Goal: Book appointment/travel/reservation

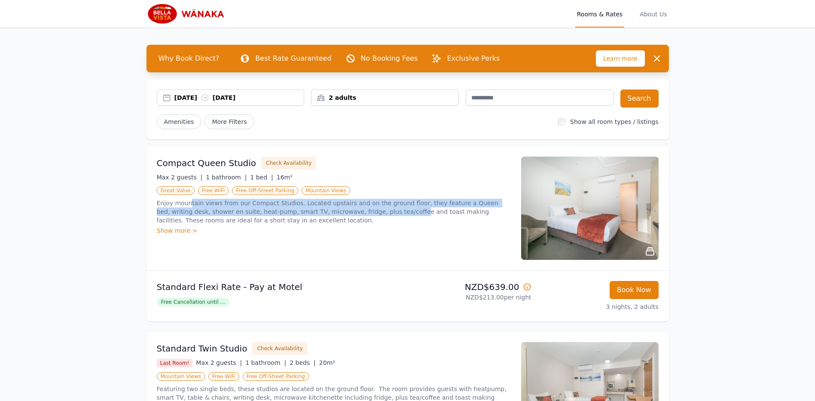
drag, startPoint x: 347, startPoint y: 208, endPoint x: 189, endPoint y: 199, distance: 158.5
click at [189, 199] on p "Enjoy mountain views from our Compact Studios. Located upstairs and on the grou…" at bounding box center [334, 212] width 354 height 26
drag, startPoint x: 479, startPoint y: 207, endPoint x: 251, endPoint y: 207, distance: 227.8
click at [251, 207] on p "Enjoy mountain views from our Compact Studios. Located upstairs and on the grou…" at bounding box center [334, 212] width 354 height 26
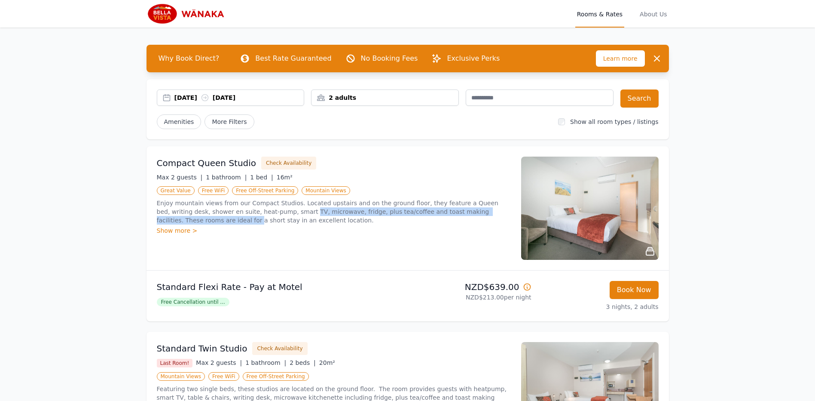
drag, startPoint x: 251, startPoint y: 207, endPoint x: 246, endPoint y: 208, distance: 5.3
click at [250, 208] on p "Enjoy mountain views from our Compact Studios. Located upstairs and on the grou…" at bounding box center [334, 212] width 354 height 26
drag, startPoint x: 216, startPoint y: 209, endPoint x: 341, endPoint y: 213, distance: 125.1
click at [341, 213] on p "Enjoy mountain views from our Compact Studios. Located upstairs and on the grou…" at bounding box center [334, 212] width 354 height 26
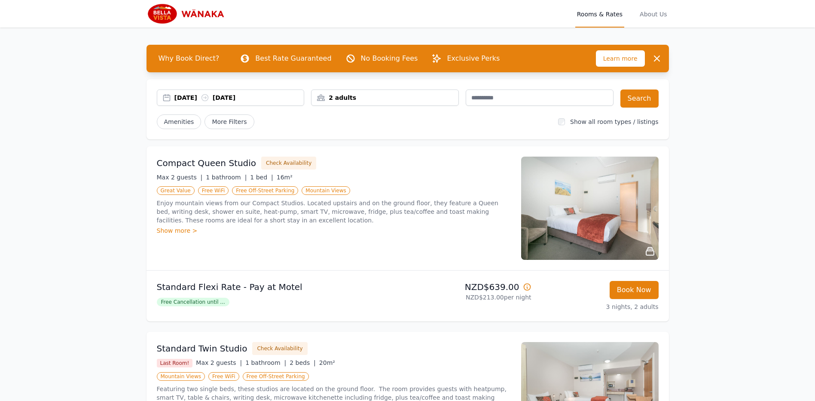
drag, startPoint x: 341, startPoint y: 213, endPoint x: 321, endPoint y: 214, distance: 20.2
click at [341, 213] on p "Enjoy mountain views from our Compact Studios. Located upstairs and on the grou…" at bounding box center [334, 212] width 354 height 26
click at [174, 230] on div "Show more >" at bounding box center [334, 230] width 354 height 9
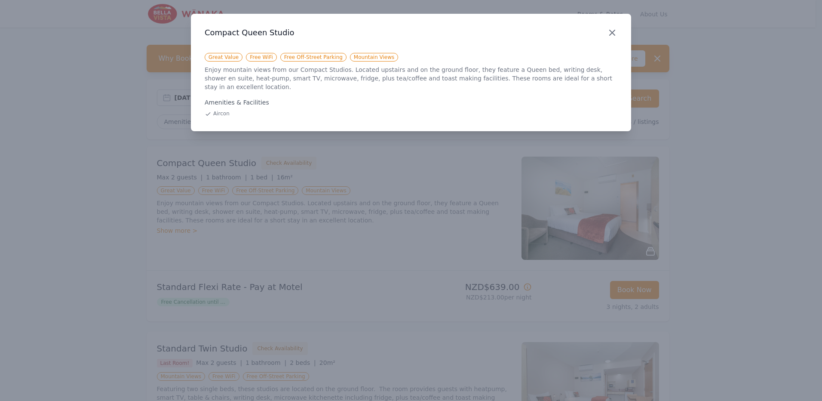
click at [614, 36] on icon "button" at bounding box center [612, 33] width 10 height 10
